Goal: Task Accomplishment & Management: Manage account settings

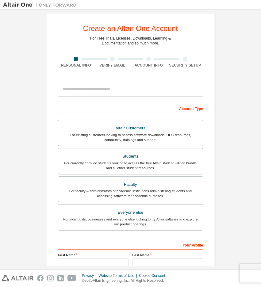
scroll to position [7, 0]
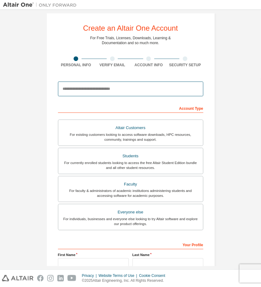
click at [139, 92] on input "email" at bounding box center [130, 88] width 145 height 15
click at [137, 86] on input "email" at bounding box center [130, 88] width 145 height 15
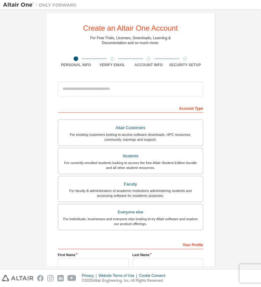
click at [224, 97] on div "Create an Altair One Account For Free Trials, Licenses, Downloads, Learning & D…" at bounding box center [130, 168] width 254 height 324
click at [156, 105] on div "Account Type" at bounding box center [130, 108] width 145 height 10
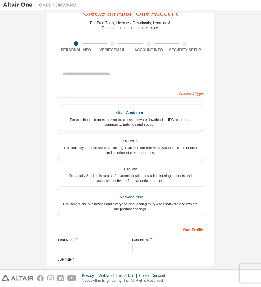
scroll to position [22, 0]
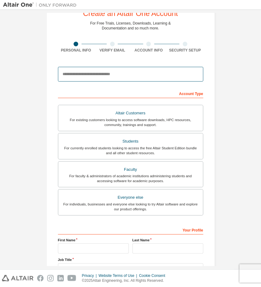
click at [103, 75] on input "email" at bounding box center [130, 74] width 145 height 15
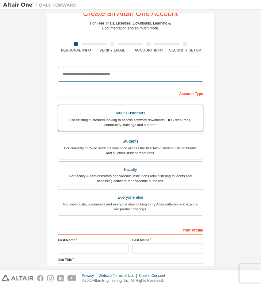
scroll to position [0, 0]
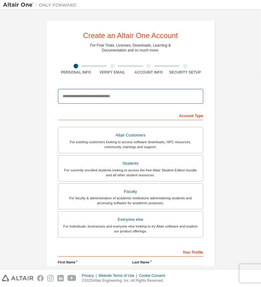
click at [80, 100] on input "email" at bounding box center [130, 96] width 145 height 15
type input "**********"
type input "*******"
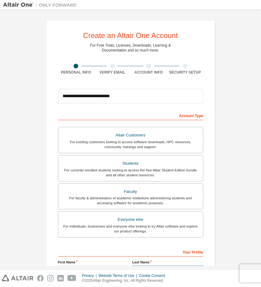
type input "*******"
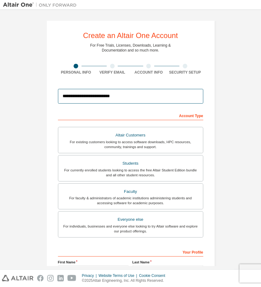
click at [75, 98] on input "**********" at bounding box center [130, 96] width 145 height 15
click at [141, 113] on div "Account Type" at bounding box center [130, 115] width 145 height 10
click at [77, 116] on div "Account Type" at bounding box center [130, 115] width 145 height 10
click at [190, 115] on div "Account Type" at bounding box center [130, 115] width 145 height 10
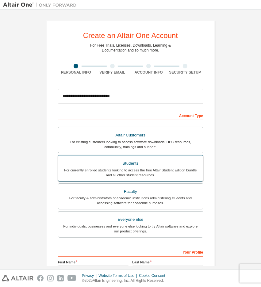
click at [162, 172] on div "For currently enrolled students looking to access the free Altair Student Editi…" at bounding box center [130, 173] width 137 height 10
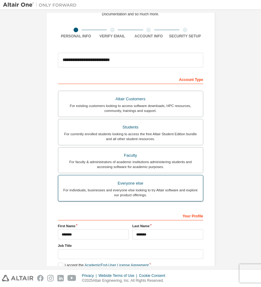
scroll to position [70, 0]
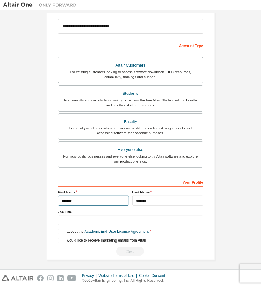
click at [93, 199] on input "*******" at bounding box center [93, 200] width 71 height 10
click at [86, 198] on input "*******" at bounding box center [93, 200] width 71 height 10
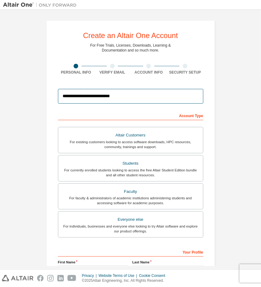
click at [83, 99] on input "**********" at bounding box center [130, 96] width 145 height 15
type input "**********"
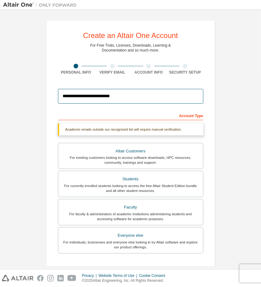
click at [158, 96] on input "**********" at bounding box center [130, 96] width 145 height 15
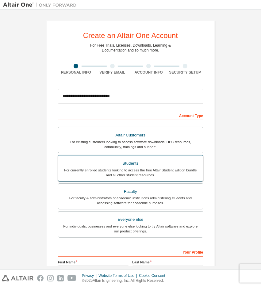
click at [149, 171] on div "For currently enrolled students looking to access the free Altair Student Editi…" at bounding box center [130, 173] width 137 height 10
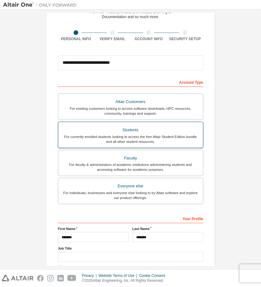
scroll to position [36, 0]
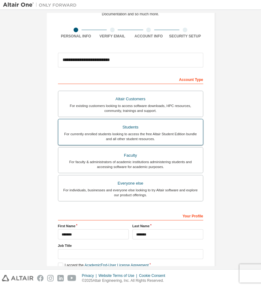
click at [116, 133] on div "For currently enrolled students looking to access the free Altair Student Editi…" at bounding box center [130, 136] width 137 height 10
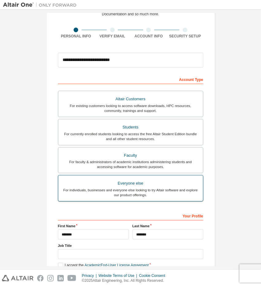
scroll to position [70, 0]
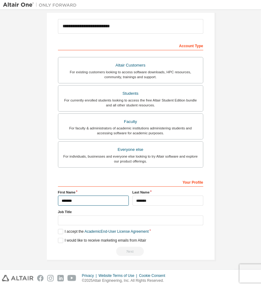
click at [106, 201] on input "*******" at bounding box center [93, 200] width 71 height 10
type input "*******"
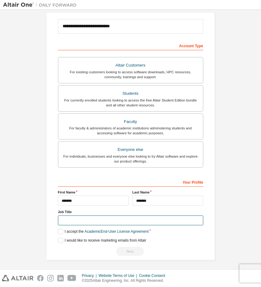
click at [97, 217] on input "text" at bounding box center [130, 220] width 145 height 10
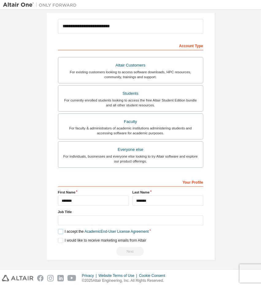
click at [59, 229] on label "I accept the Academic End-User License Agreement" at bounding box center [103, 231] width 91 height 5
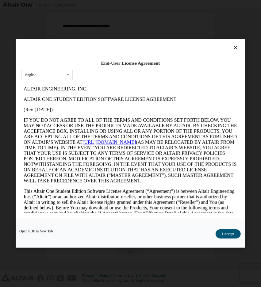
scroll to position [0, 0]
click at [223, 233] on button "I Accept" at bounding box center [227, 233] width 25 height 9
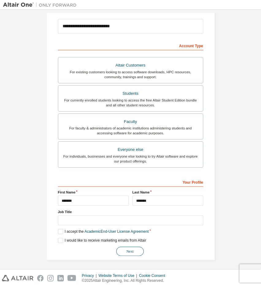
click at [129, 249] on button "Next" at bounding box center [130, 251] width 28 height 9
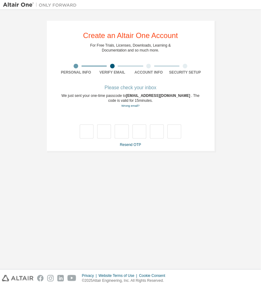
type input "*"
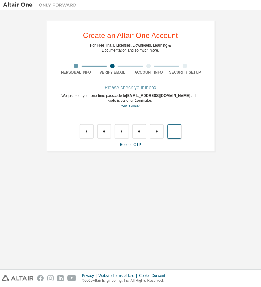
type input "*"
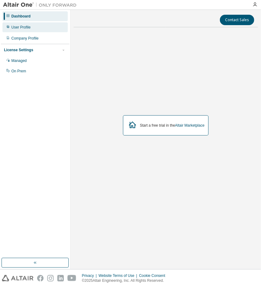
click at [20, 27] on div "User Profile" at bounding box center [20, 27] width 19 height 5
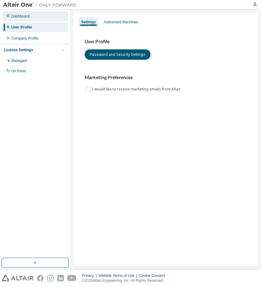
click at [18, 17] on div "Dashboard" at bounding box center [20, 16] width 18 height 5
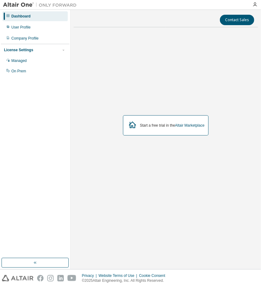
click at [17, 51] on div "License Settings" at bounding box center [18, 49] width 29 height 5
click at [15, 61] on div "Managed" at bounding box center [18, 60] width 15 height 5
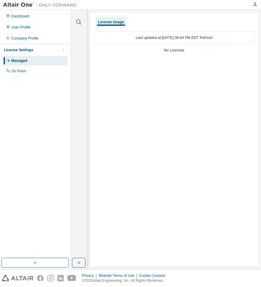
click at [105, 22] on div "License Usage" at bounding box center [111, 22] width 26 height 5
click at [141, 42] on div "Last updated at: Tue 2025-09-02 09:44 PM EDT Refresh" at bounding box center [174, 37] width 160 height 13
click at [23, 28] on div "User Profile" at bounding box center [20, 27] width 19 height 5
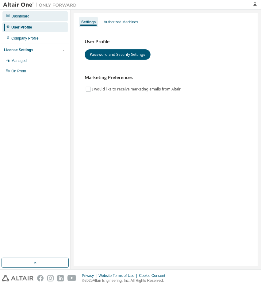
click at [15, 16] on div "Dashboard" at bounding box center [20, 16] width 18 height 5
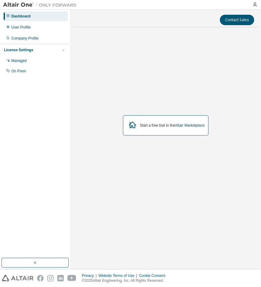
click at [18, 4] on img at bounding box center [41, 5] width 77 height 6
click at [67, 149] on div "Dashboard User Profile Company Profile License Settings Managed On Prem" at bounding box center [35, 134] width 68 height 246
click at [32, 37] on div "Company Profile" at bounding box center [24, 38] width 27 height 5
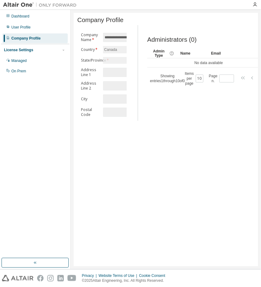
click at [20, 50] on div "License Settings" at bounding box center [18, 49] width 29 height 5
click at [93, 62] on label "State/Province *" at bounding box center [90, 60] width 18 height 5
click at [85, 37] on label "Company Name *" at bounding box center [90, 37] width 18 height 10
click at [18, 27] on div "User Profile" at bounding box center [20, 27] width 19 height 5
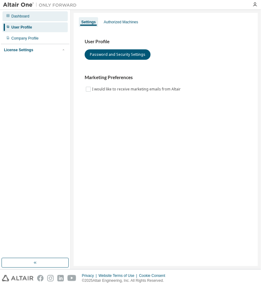
click at [17, 14] on div "Dashboard" at bounding box center [20, 16] width 18 height 5
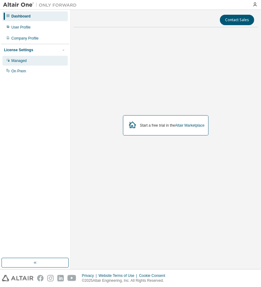
click at [18, 58] on div "Managed" at bounding box center [18, 60] width 15 height 5
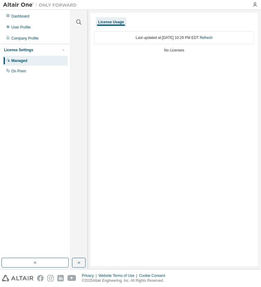
click at [113, 22] on div "License Usage" at bounding box center [111, 22] width 26 height 5
click at [20, 27] on div "User Profile" at bounding box center [20, 27] width 19 height 5
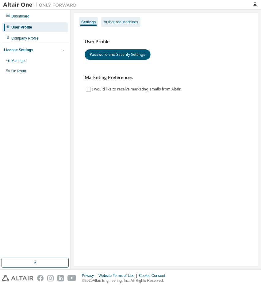
click at [124, 24] on div "Authorized Machines" at bounding box center [121, 22] width 34 height 5
